Goal: Task Accomplishment & Management: Manage account settings

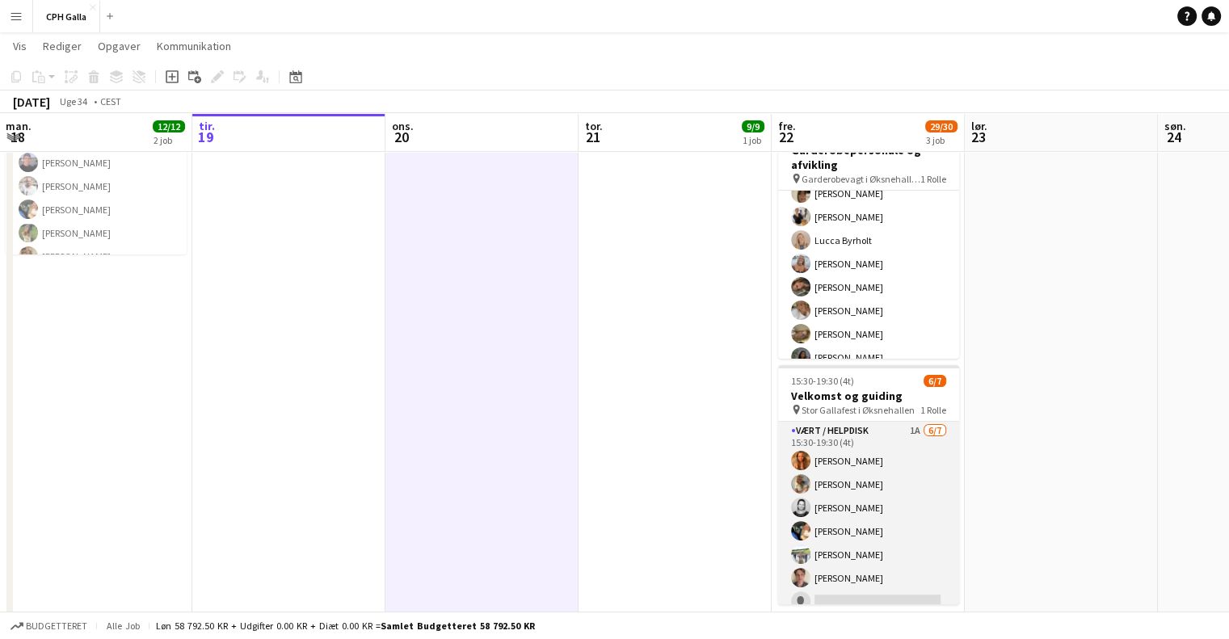
click at [860, 458] on app-card-role "Vært / Helpdisk 1A [DATE] 15:30-19:30 (4t) [PERSON_NAME] Havana [PERSON_NAME] […" at bounding box center [868, 520] width 181 height 196
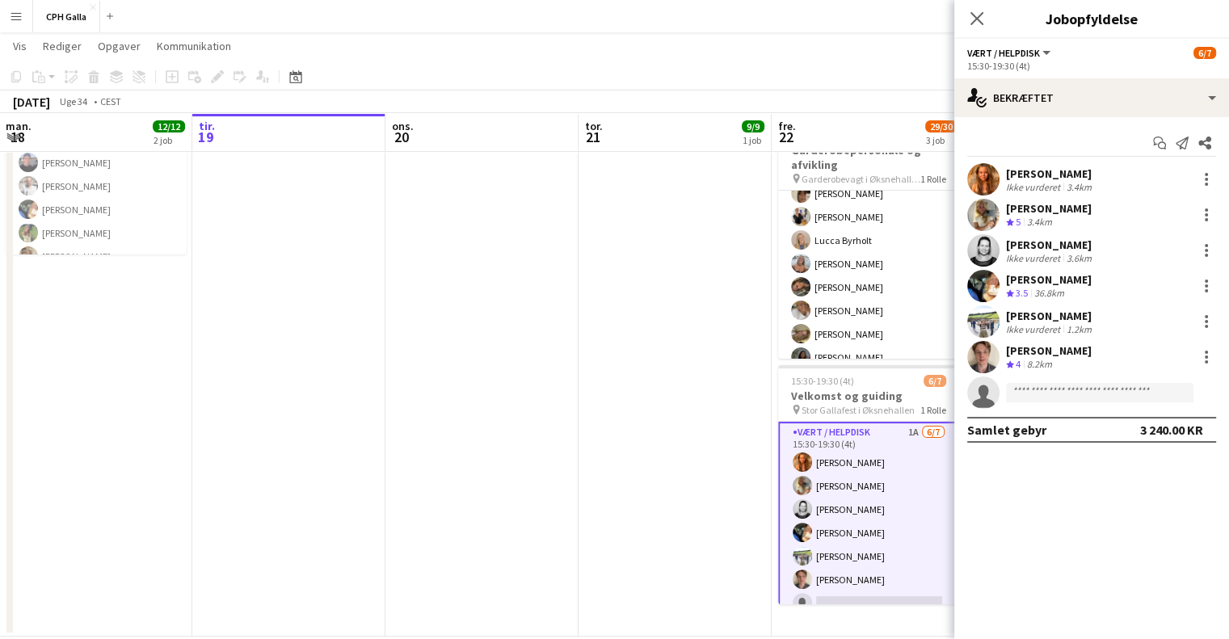
click at [998, 162] on div "Start chat Send notifikation Del [PERSON_NAME] Ikke vurderet 3.4km Havana Pryce…" at bounding box center [1091, 286] width 275 height 339
click at [976, 173] on app-user-avatar at bounding box center [983, 179] width 32 height 32
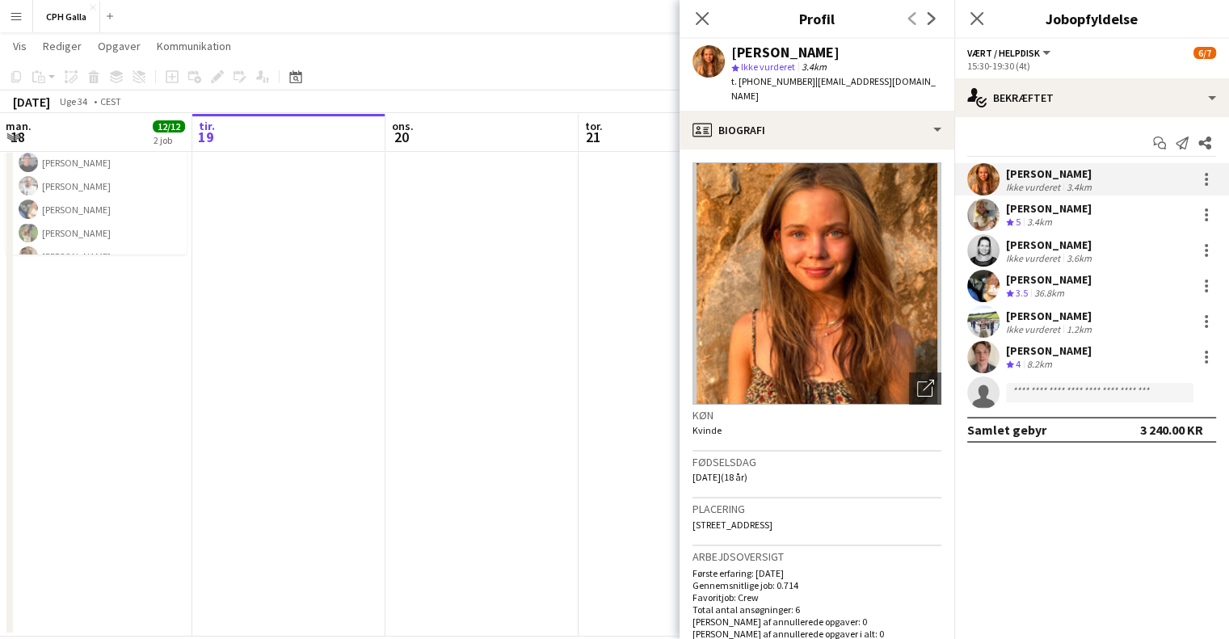
click at [985, 207] on app-user-avatar at bounding box center [983, 215] width 32 height 32
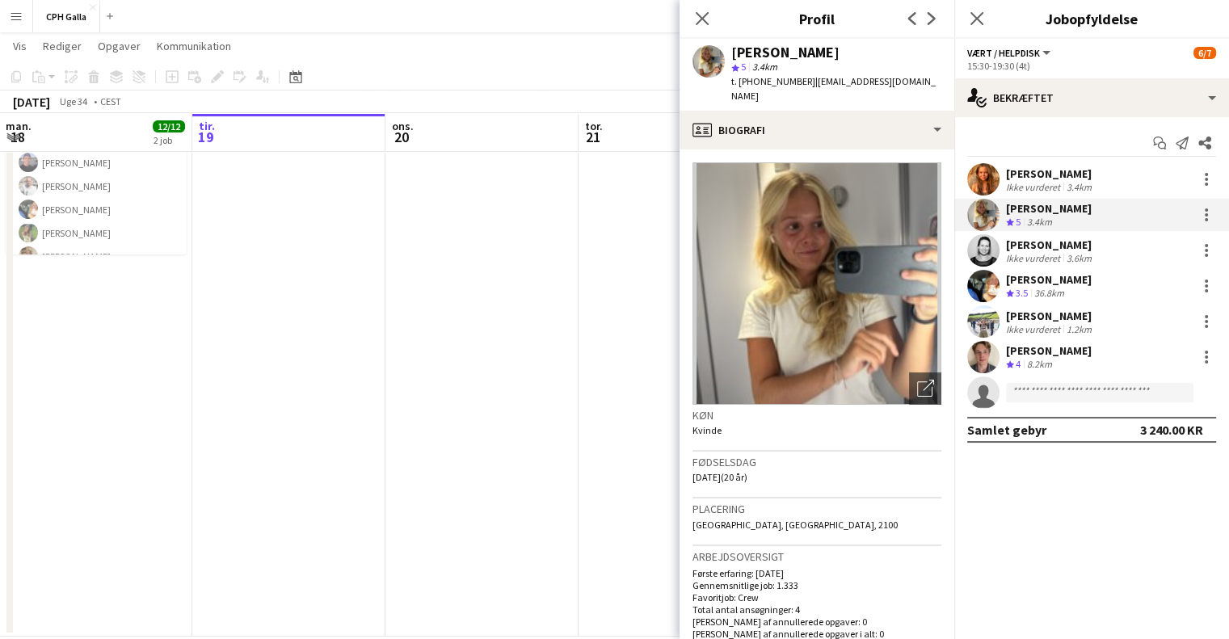
click at [985, 183] on app-user-avatar at bounding box center [983, 179] width 32 height 32
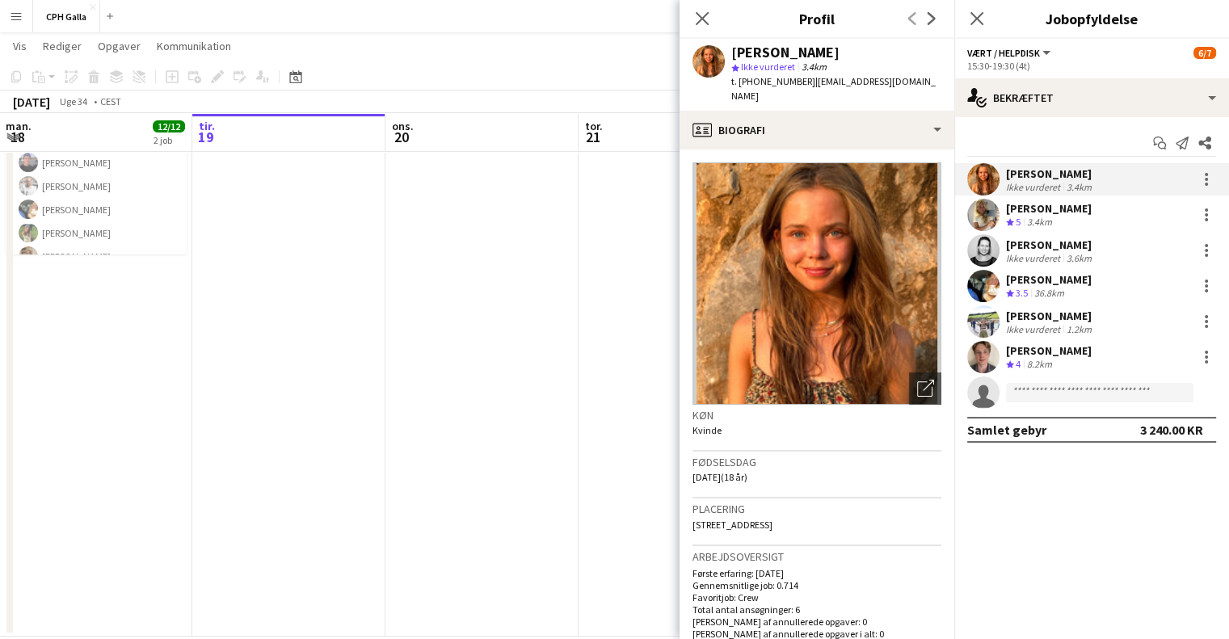
click at [987, 206] on app-user-avatar at bounding box center [983, 215] width 32 height 32
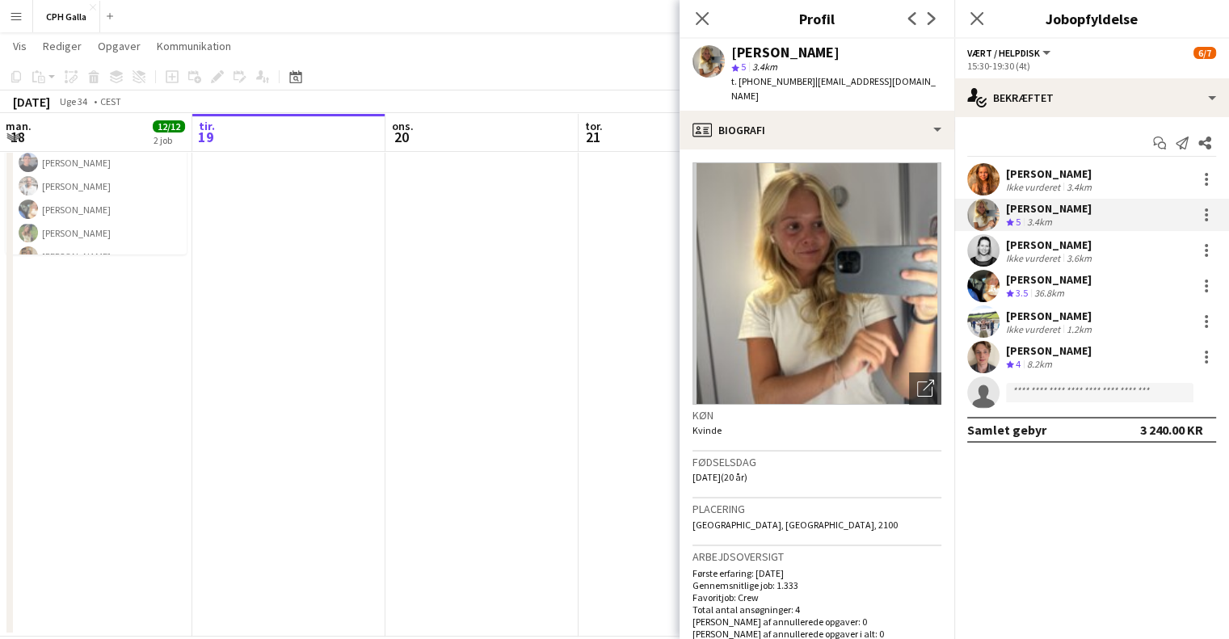
click at [986, 249] on app-user-avatar at bounding box center [983, 250] width 32 height 32
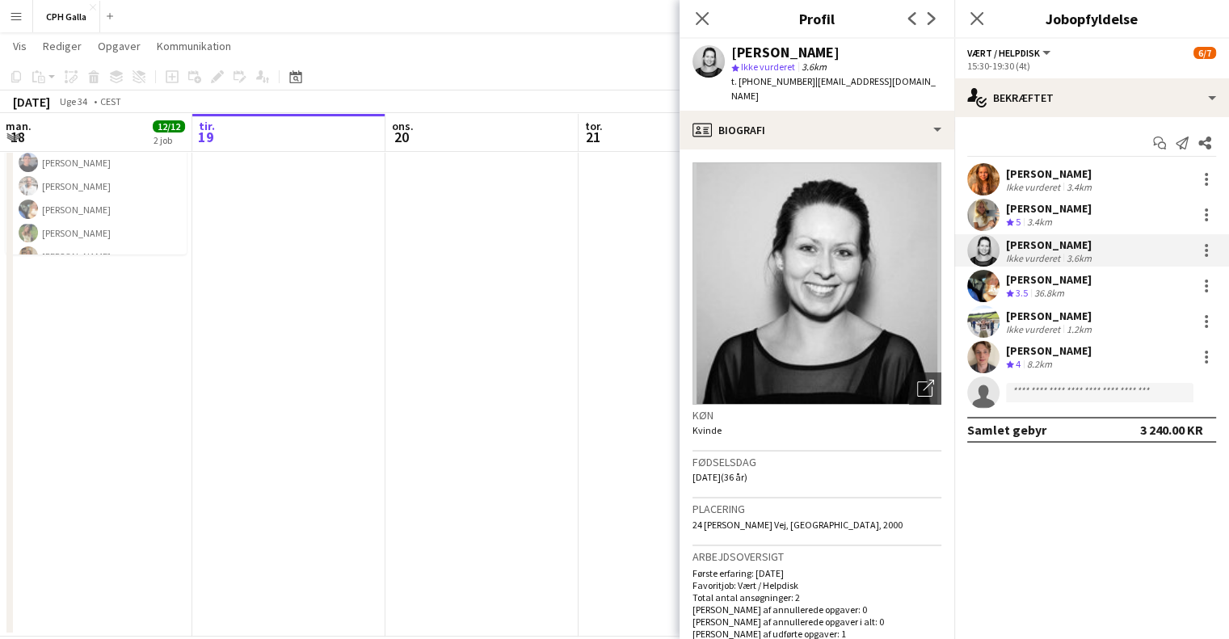
click at [750, 519] on span "24 [PERSON_NAME] Vej, [GEOGRAPHIC_DATA], 2000" at bounding box center [797, 525] width 210 height 12
click at [448, 503] on app-date-cell at bounding box center [481, 252] width 193 height 769
